Goal: Task Accomplishment & Management: Manage account settings

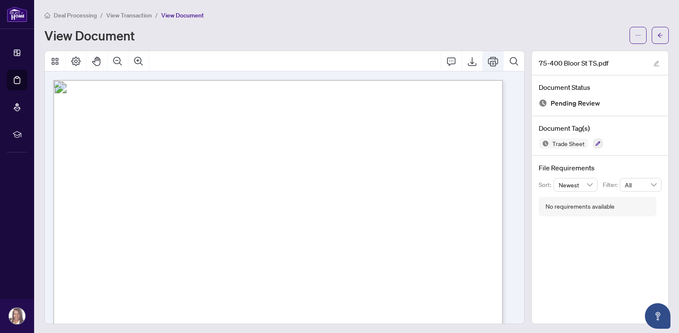
click at [488, 64] on icon "Print" at bounding box center [493, 61] width 10 height 10
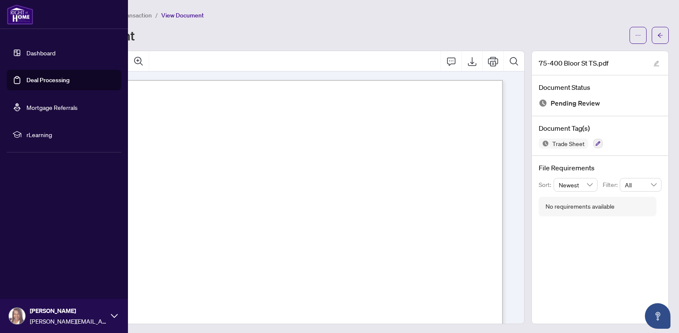
click at [26, 80] on link "Deal Processing" at bounding box center [47, 80] width 43 height 8
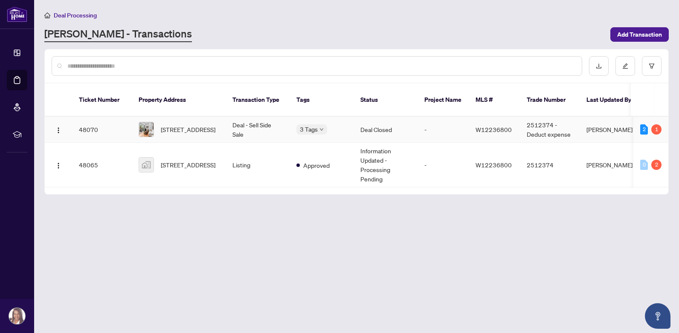
click at [368, 120] on td "Deal Closed" at bounding box center [385, 130] width 64 height 26
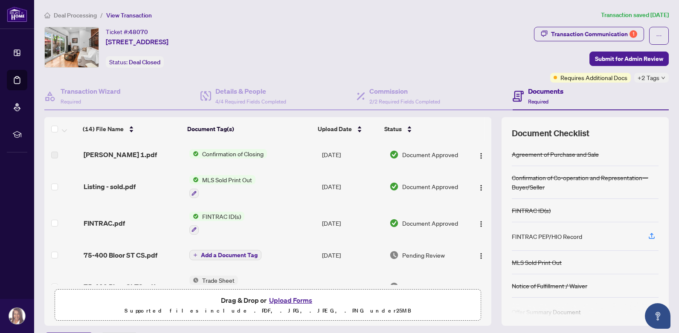
click at [292, 298] on button "Upload Forms" at bounding box center [290, 300] width 48 height 11
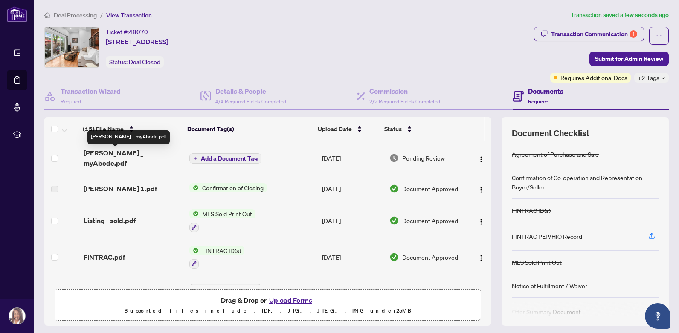
drag, startPoint x: 144, startPoint y: 156, endPoint x: 404, endPoint y: 38, distance: 285.8
click at [404, 38] on div "Ticket #: 48070 [STREET_ADDRESS] Status: Deal Closed" at bounding box center [287, 47] width 486 height 41
click at [213, 156] on span "Add a Document Tag" at bounding box center [229, 159] width 57 height 6
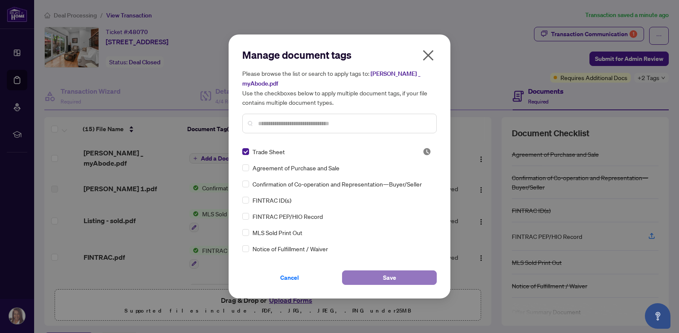
click at [366, 271] on button "Save" at bounding box center [389, 278] width 95 height 14
